Goal: Information Seeking & Learning: Learn about a topic

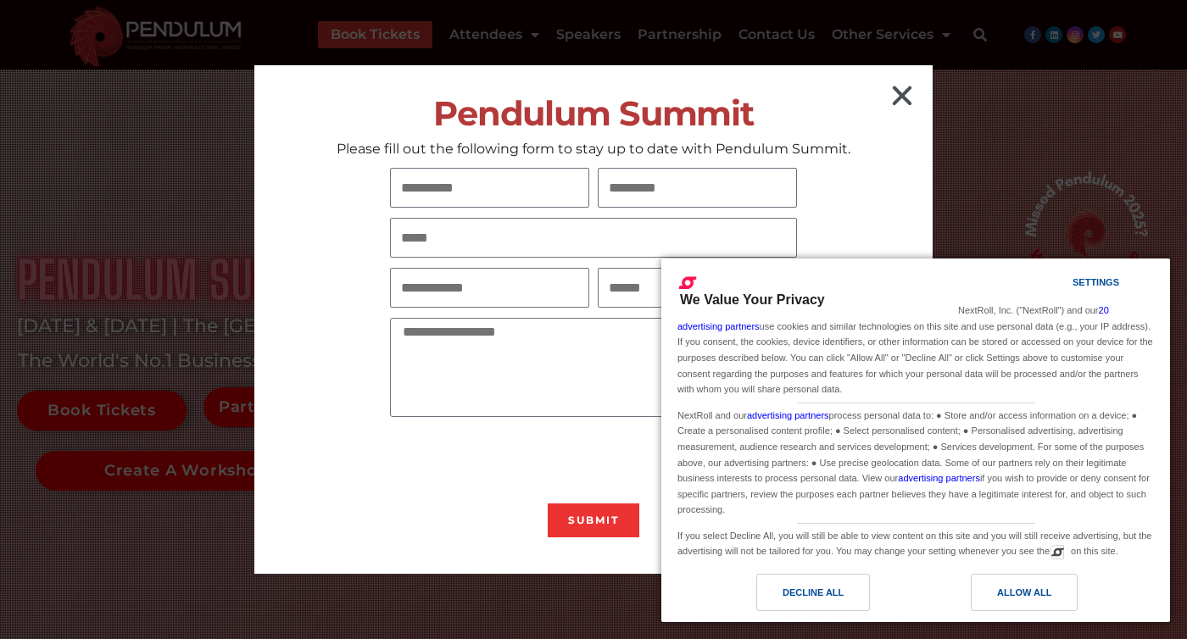
click at [894, 88] on icon "Close" at bounding box center [901, 95] width 27 height 27
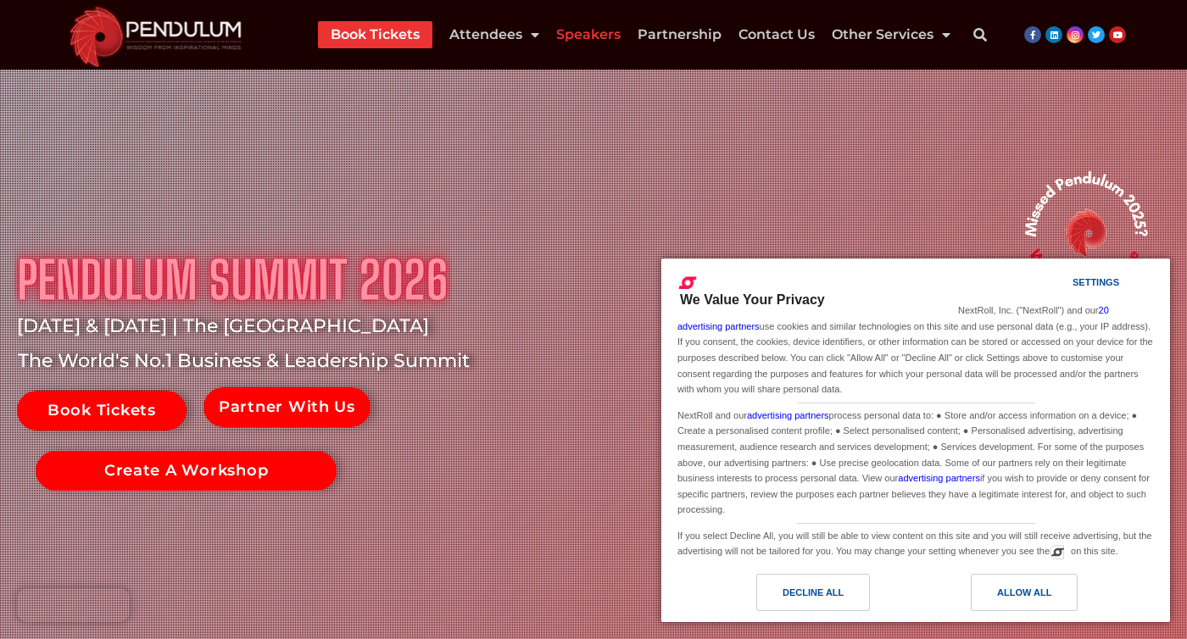
click at [598, 43] on link "Speakers" at bounding box center [588, 34] width 64 height 27
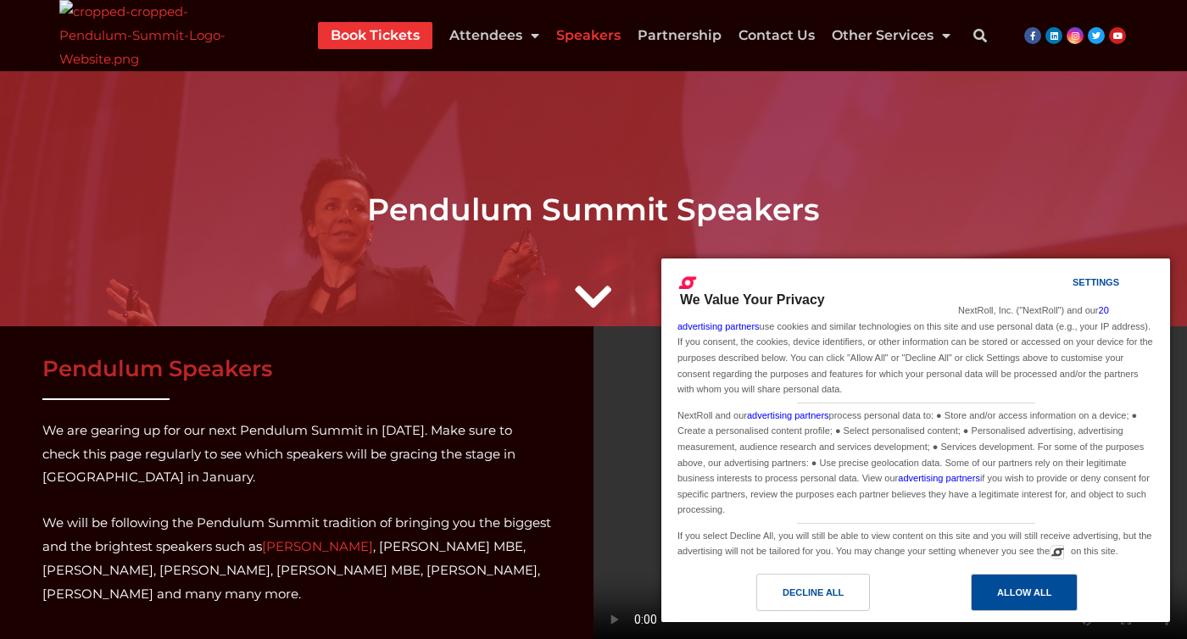
click at [1039, 581] on div "Allow All" at bounding box center [1024, 592] width 107 height 37
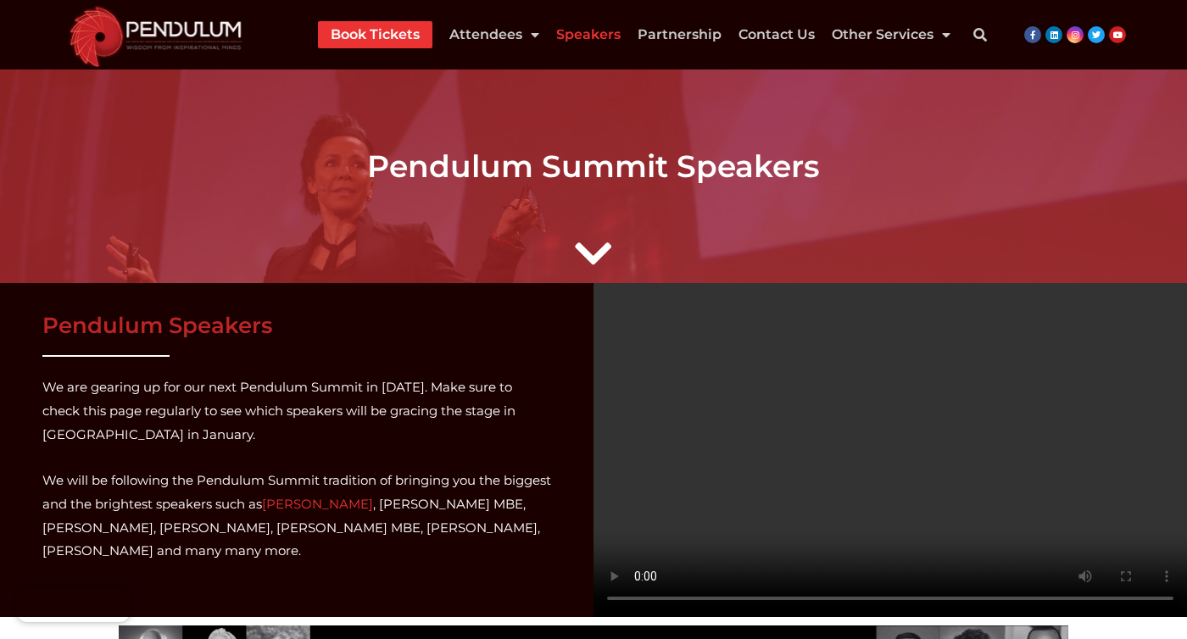
scroll to position [40, 0]
